Goal: Check status: Check status

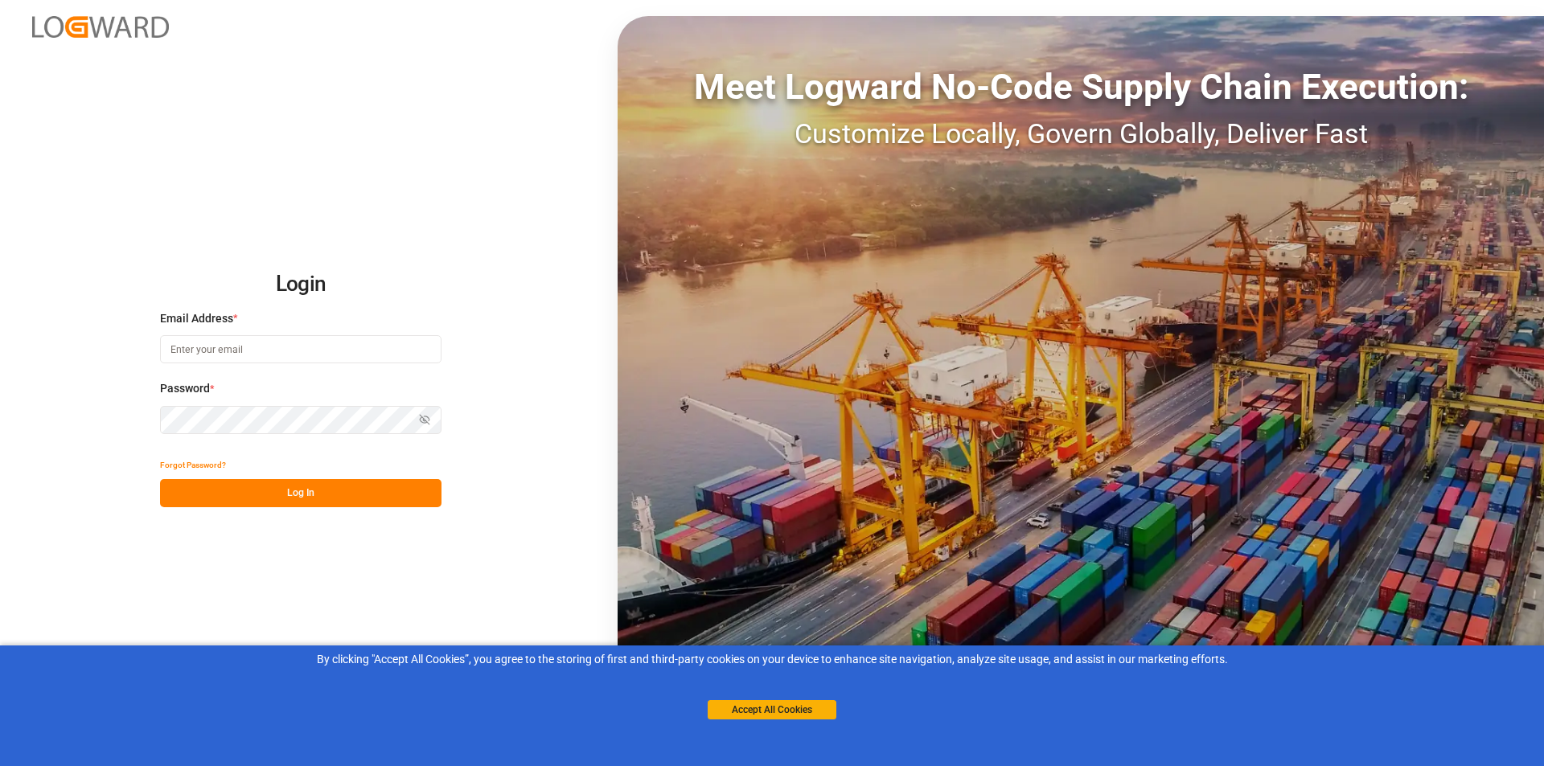
type input "[EMAIL_ADDRESS][DOMAIN_NAME]"
click at [246, 499] on button "Log In" at bounding box center [300, 493] width 281 height 28
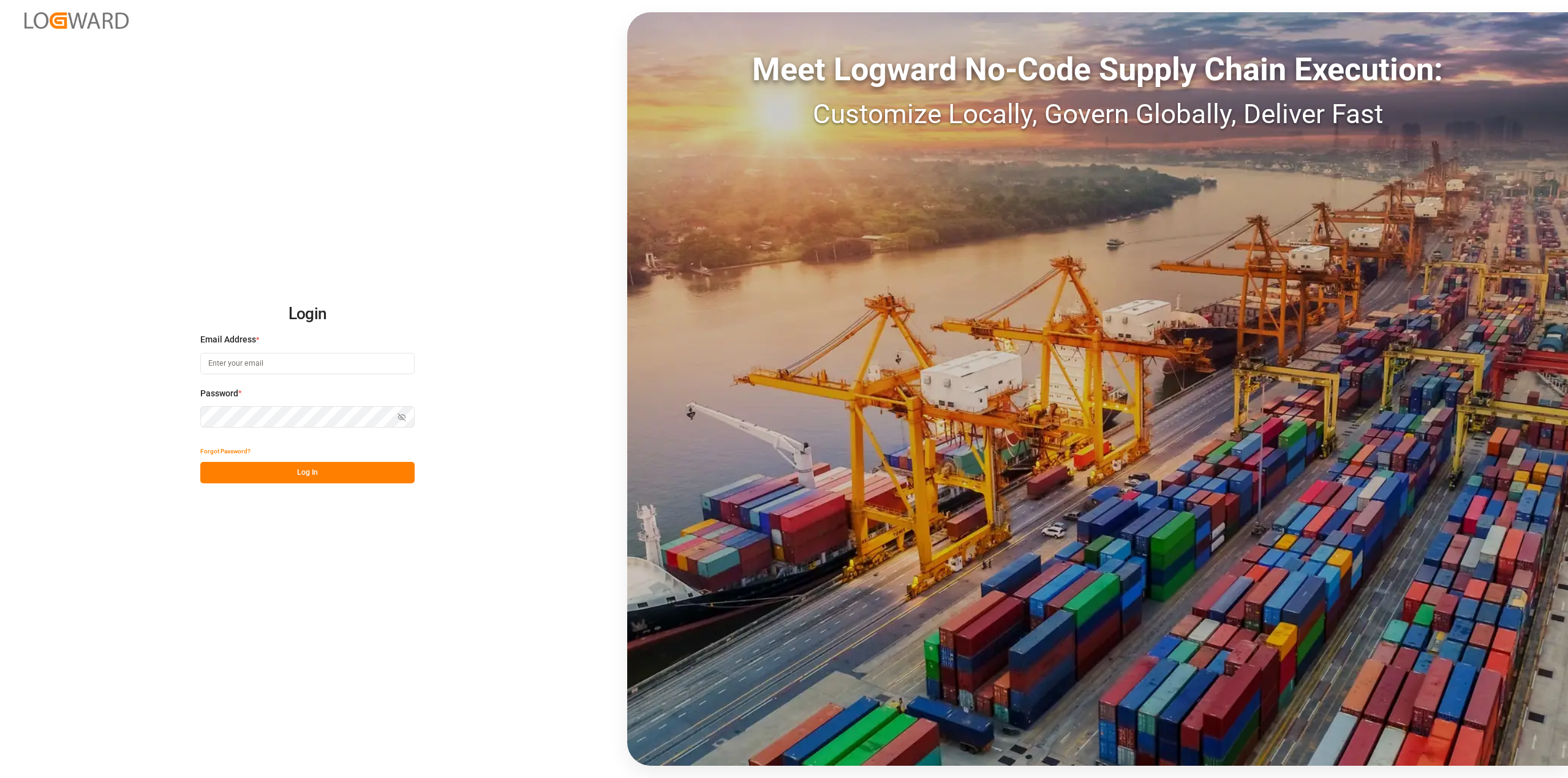
type input "[EMAIL_ADDRESS][DOMAIN_NAME]"
click at [242, 472] on button "Log In" at bounding box center [307, 472] width 214 height 21
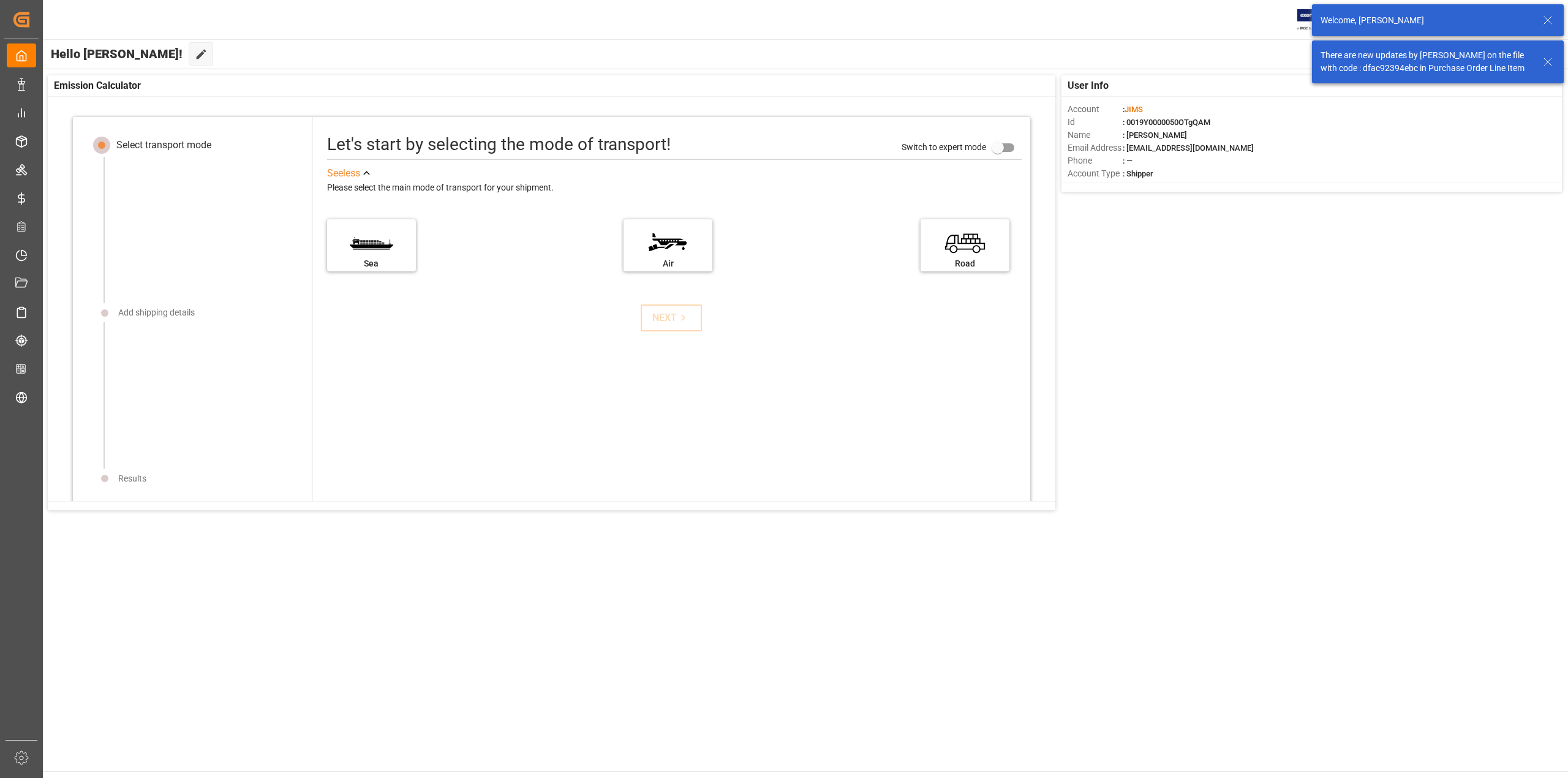
click at [1547, 21] on icon at bounding box center [1547, 20] width 14 height 14
click at [1541, 65] on button "Default" at bounding box center [1497, 53] width 123 height 24
click at [1544, 23] on line at bounding box center [1547, 26] width 8 height 8
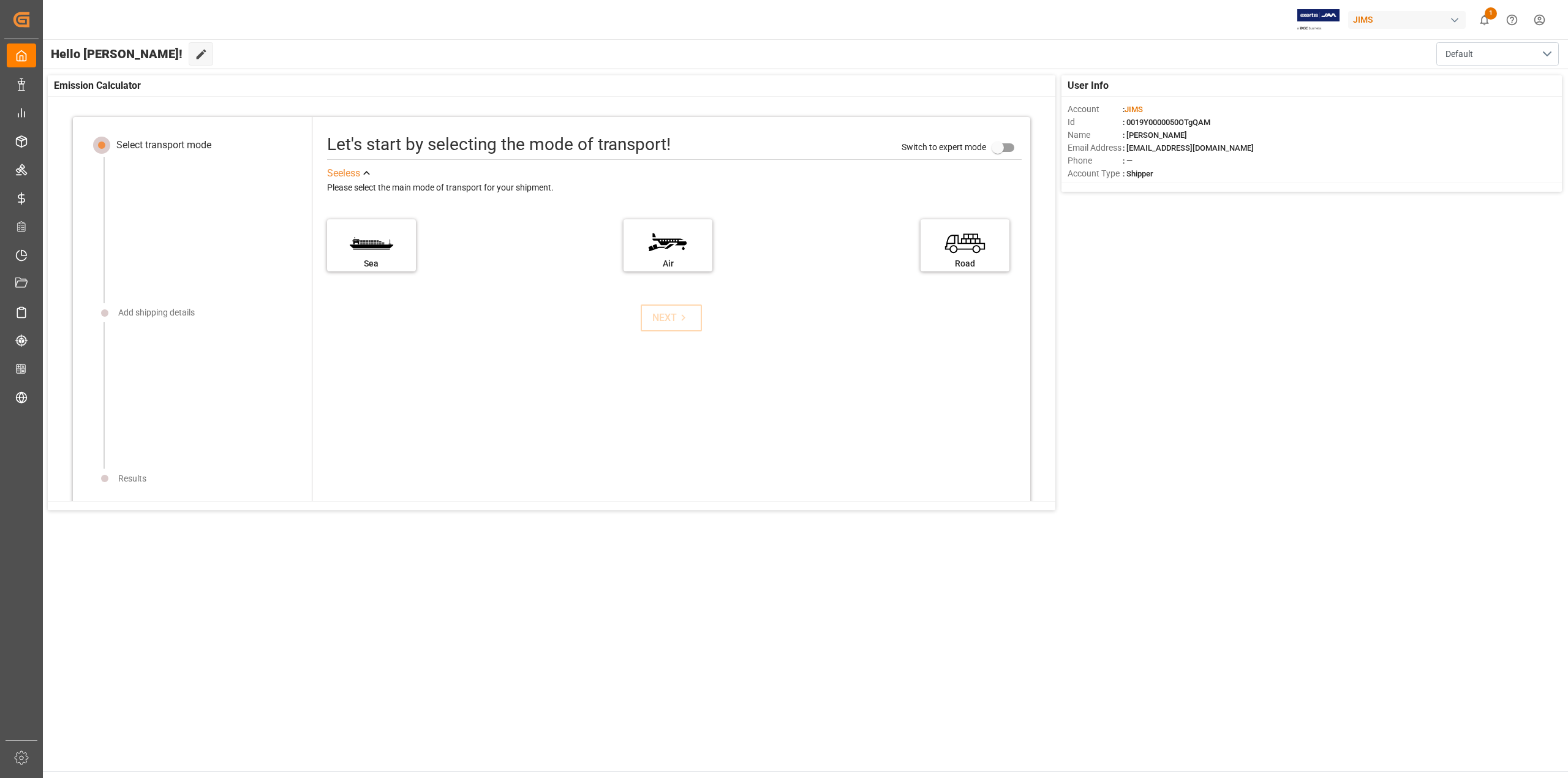
click at [1492, 20] on button "1" at bounding box center [1484, 20] width 27 height 27
click at [1242, 91] on div "Watching" at bounding box center [1249, 88] width 60 height 19
click at [1190, 87] on div "All" at bounding box center [1203, 88] width 33 height 19
click at [1113, 293] on div "User Info Account : [PERSON_NAME] Id : 0019Y0000050OTgQAM Name : [PERSON_NAME] …" at bounding box center [805, 293] width 1526 height 447
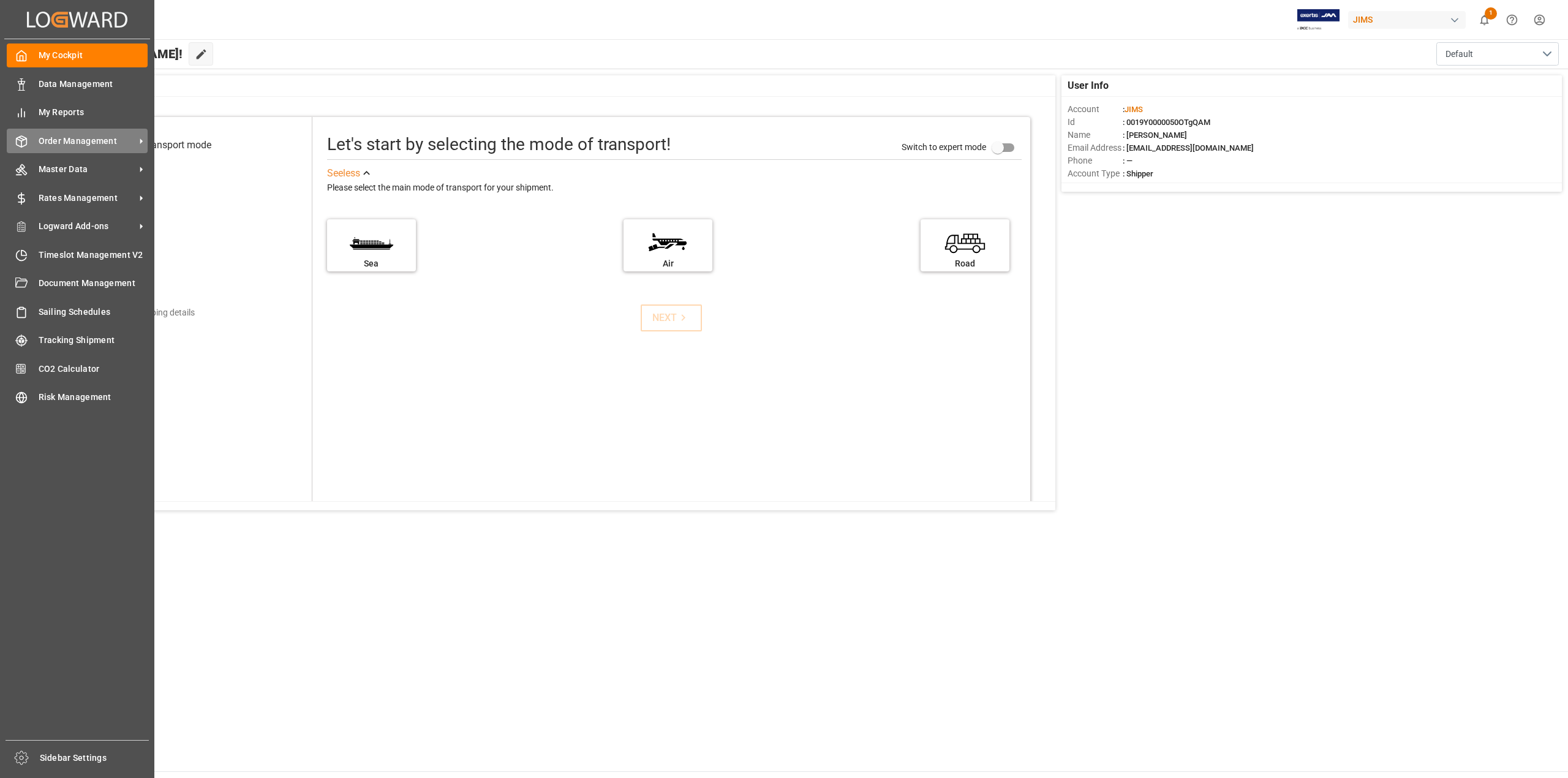
click at [67, 139] on span "Order Management" at bounding box center [87, 141] width 97 height 13
click at [83, 147] on div "Order Management Order Management" at bounding box center [77, 140] width 141 height 24
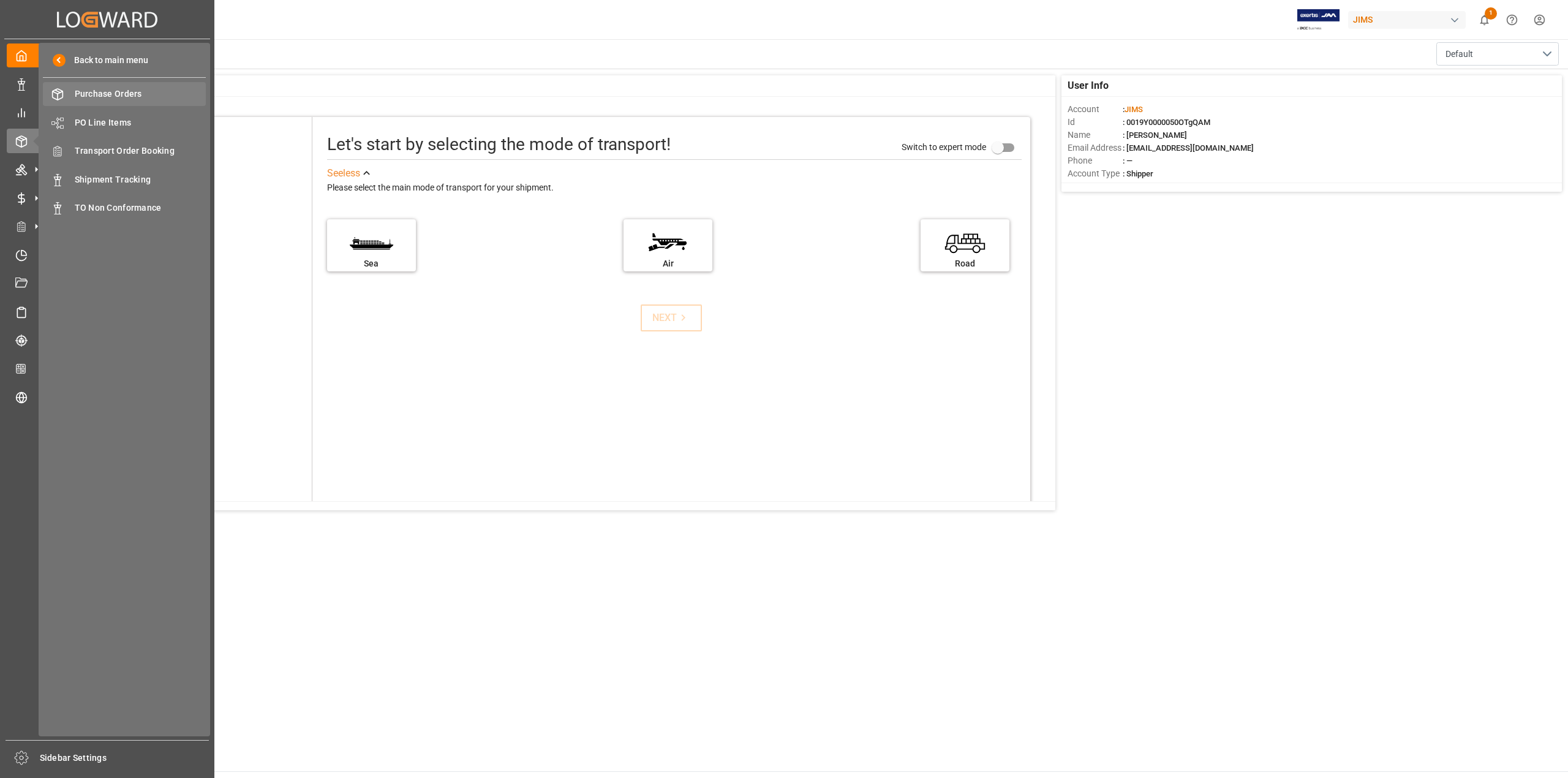
click at [123, 98] on span "Purchase Orders" at bounding box center [140, 94] width 132 height 13
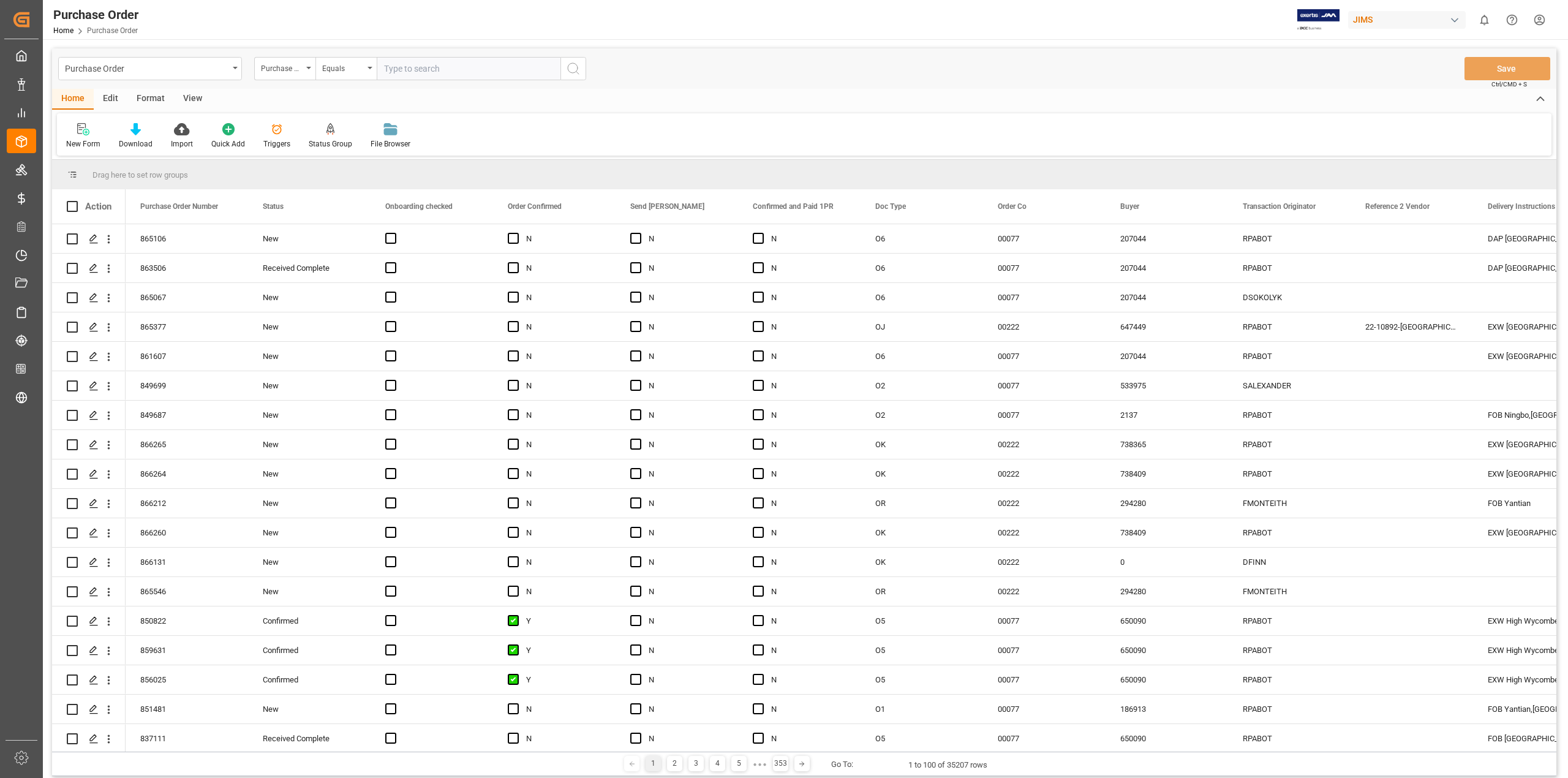
click at [423, 78] on input "text" at bounding box center [468, 69] width 184 height 24
paste input "863650"
type input "863650"
click at [567, 74] on icon "search button" at bounding box center [573, 68] width 14 height 14
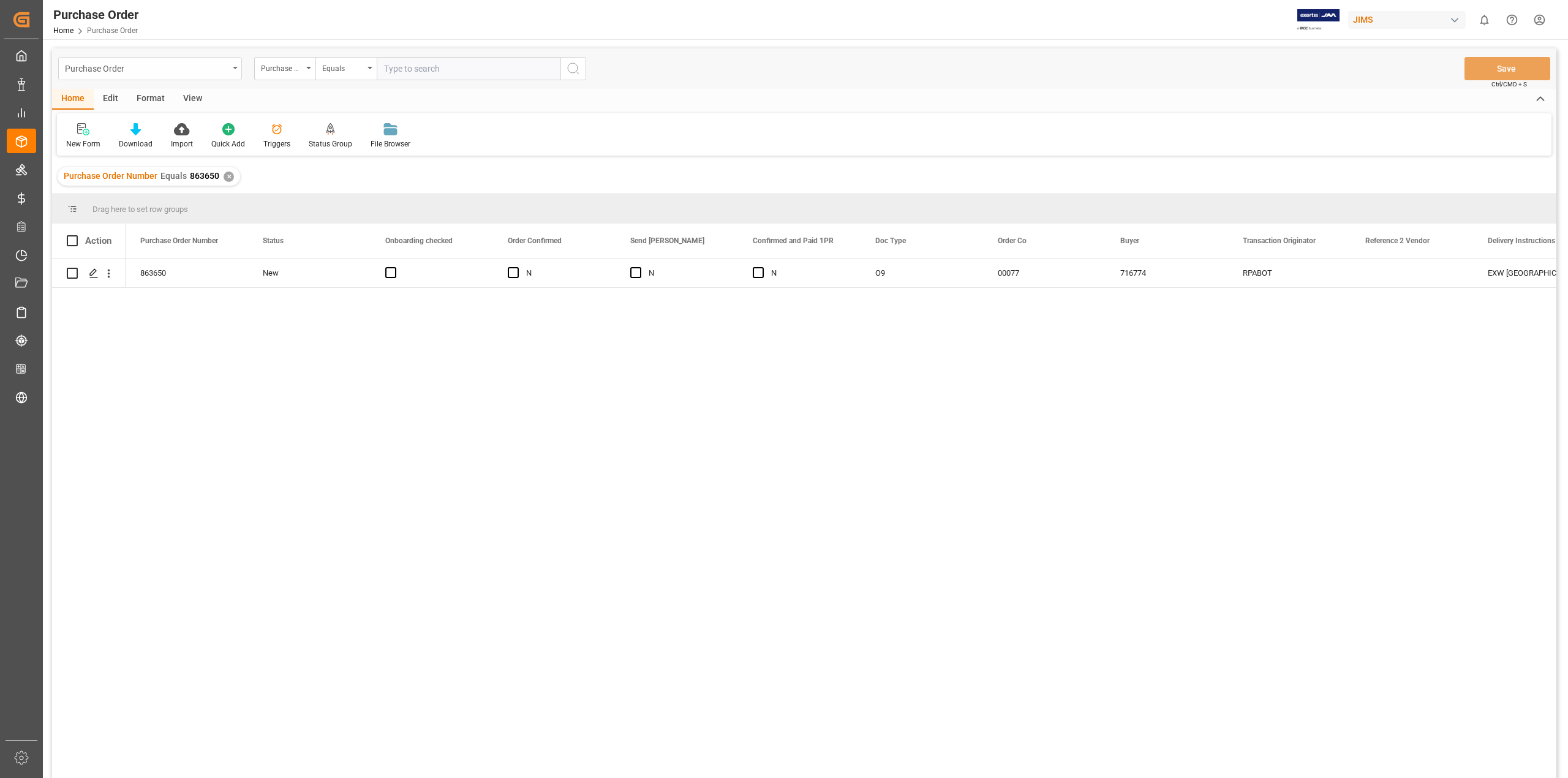
click at [230, 65] on div "Purchase Order" at bounding box center [149, 69] width 184 height 24
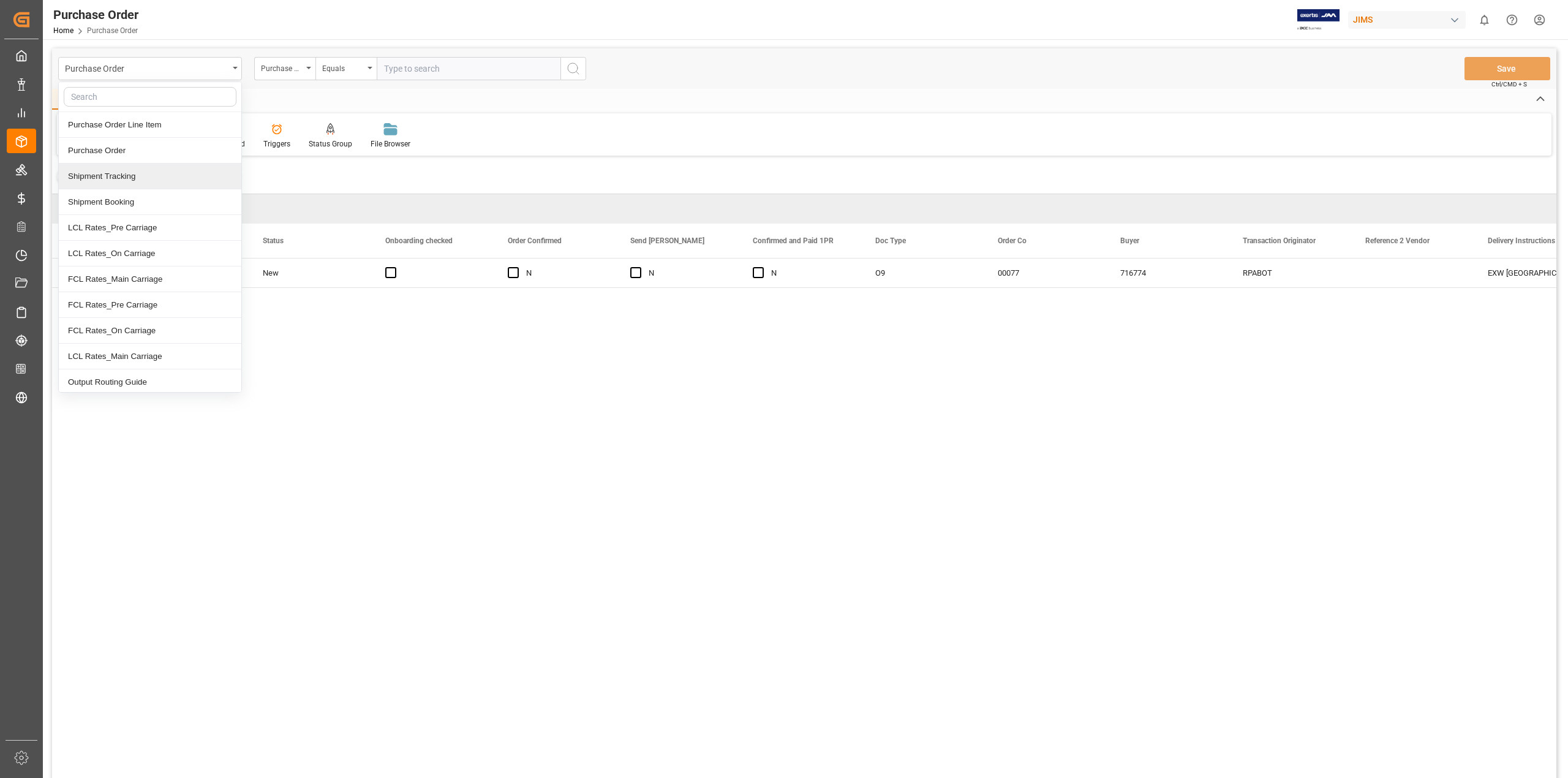
click at [133, 171] on div "Shipment Tracking" at bounding box center [150, 177] width 183 height 26
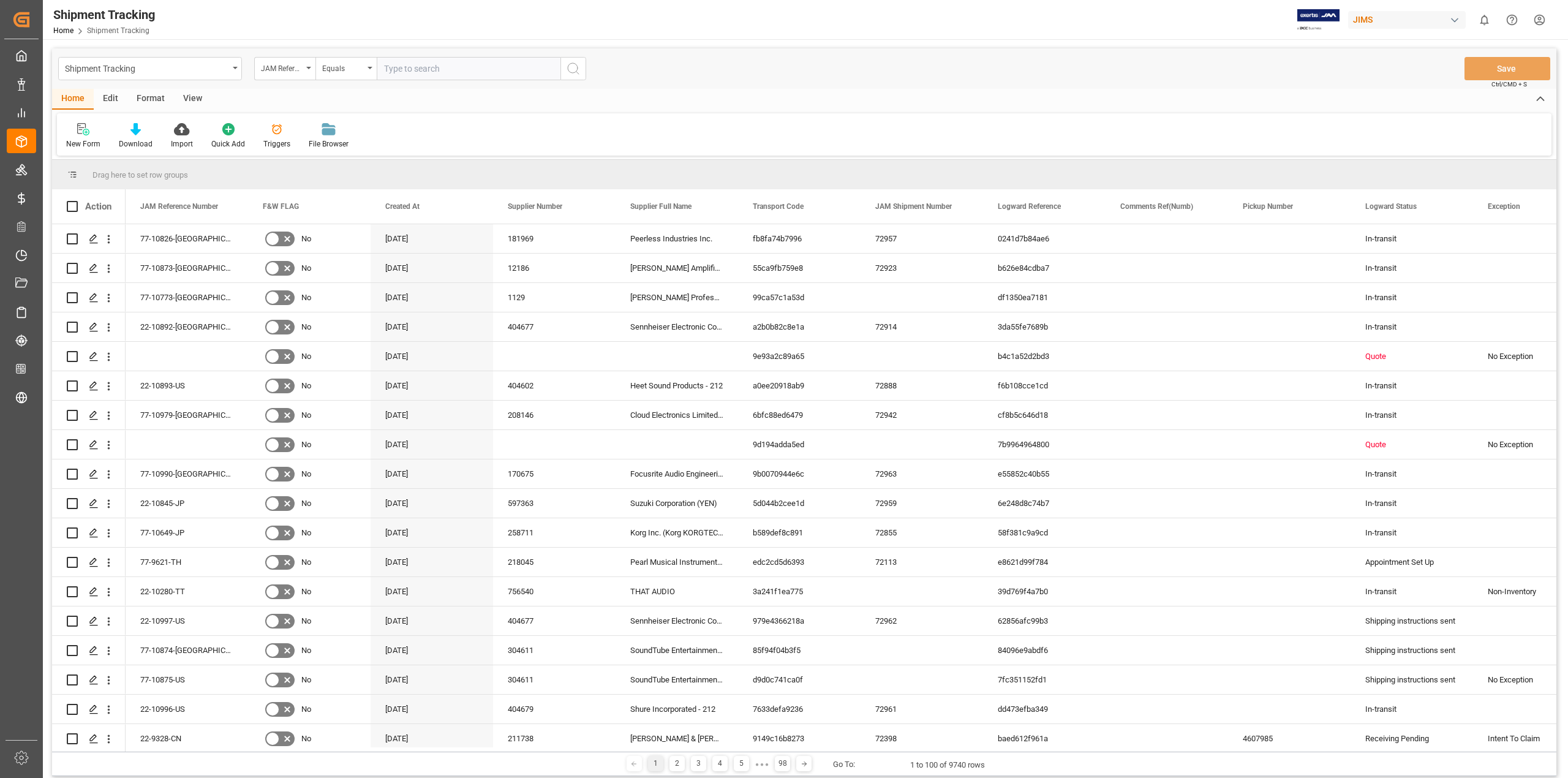
click at [449, 72] on input "text" at bounding box center [468, 69] width 184 height 24
paste input "77-10983-US"
type input "77-10983-US"
click at [576, 70] on icon "search button" at bounding box center [573, 68] width 14 height 14
